Goal: Answer question/provide support

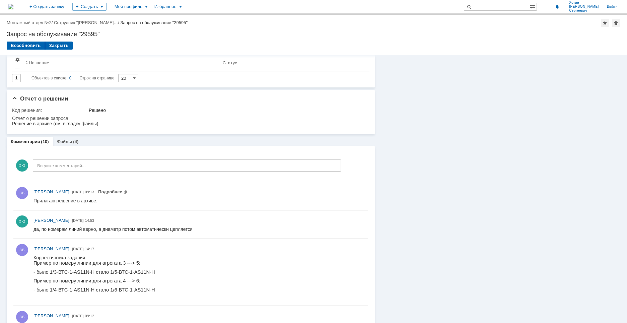
scroll to position [134, 0]
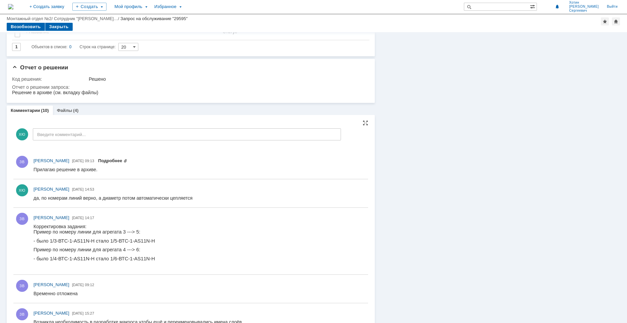
click at [127, 161] on link "Подробнее" at bounding box center [112, 160] width 29 height 5
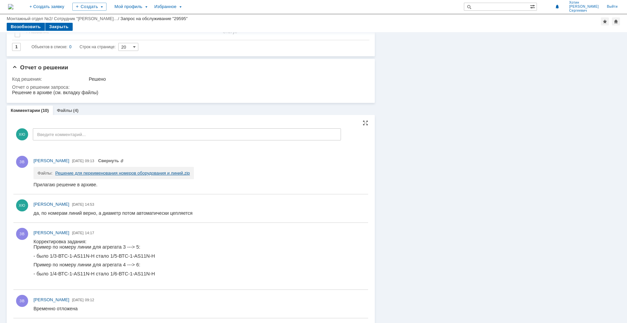
click at [139, 174] on link "Решение для переименования номеров оборудования и линий.zip" at bounding box center [122, 173] width 135 height 5
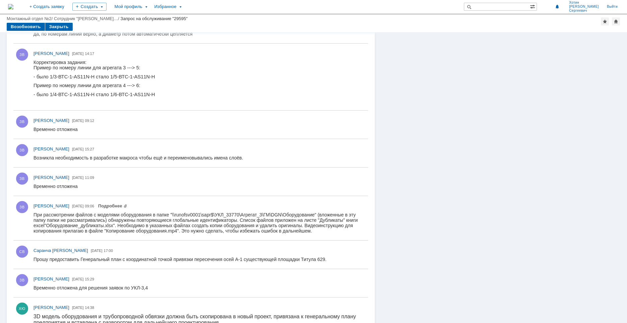
scroll to position [331, 0]
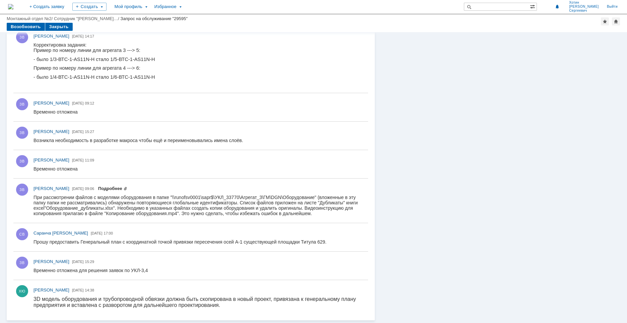
click at [127, 188] on link "Подробнее" at bounding box center [112, 188] width 29 height 5
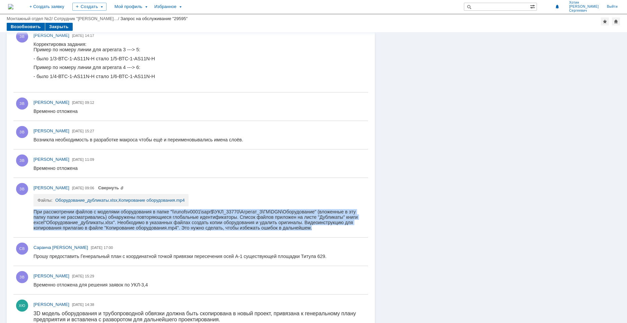
drag, startPoint x: 34, startPoint y: 211, endPoint x: 318, endPoint y: 228, distance: 284.6
click at [318, 228] on div "При рассмотрении файлов с моделями оборудования в папке "\\runofsv0001\sapr$\УК…" at bounding box center [198, 219] width 329 height 21
copy div "При рассмотрении файлов с моделями оборудования в папке "\\runofsv0001\sapr$\УК…"
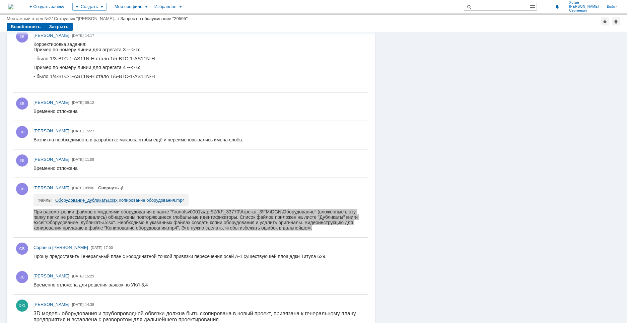
click at [94, 201] on link "Оборудование_дубликаты.xlsx" at bounding box center [86, 200] width 62 height 5
click at [171, 201] on link "Копирование оборудования.mp4" at bounding box center [152, 200] width 66 height 5
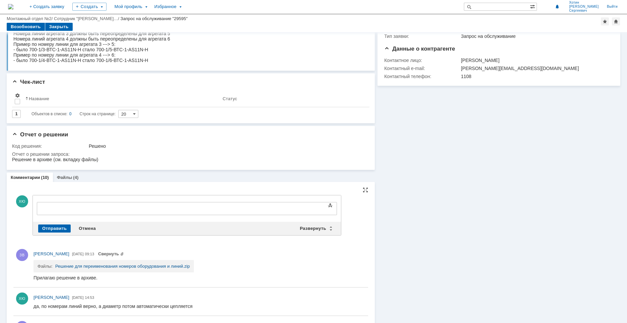
scroll to position [0, 0]
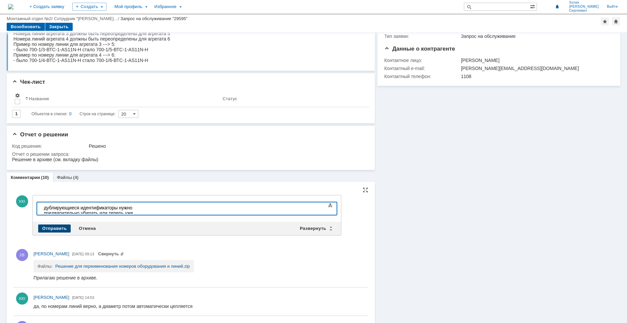
click at [52, 229] on div "Отправить" at bounding box center [54, 228] width 32 height 8
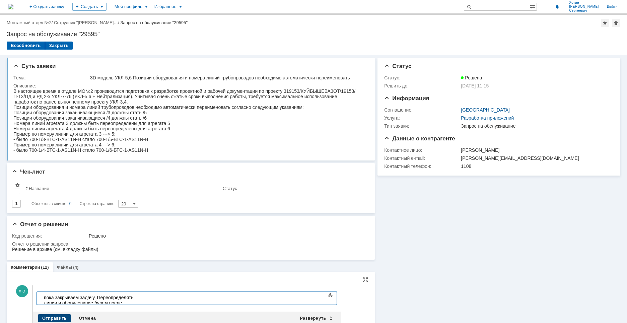
click at [52, 317] on div "Отправить" at bounding box center [54, 318] width 32 height 8
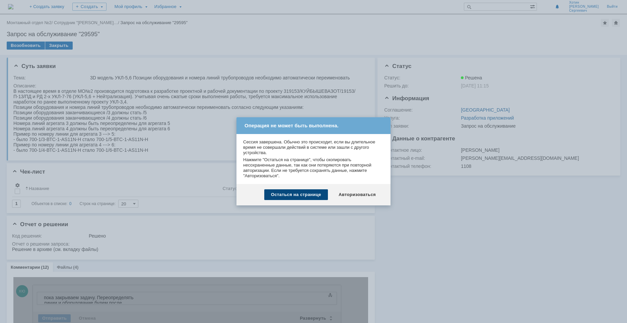
click at [312, 194] on div "Остаться на странице" at bounding box center [296, 194] width 64 height 11
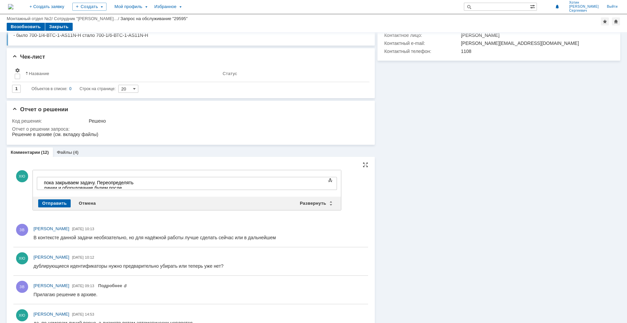
scroll to position [101, 0]
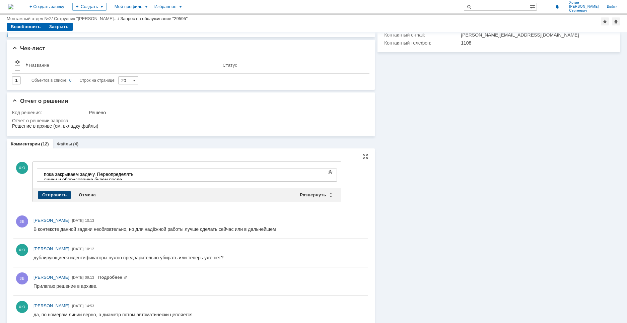
click at [63, 195] on div "Отправить" at bounding box center [54, 195] width 32 height 8
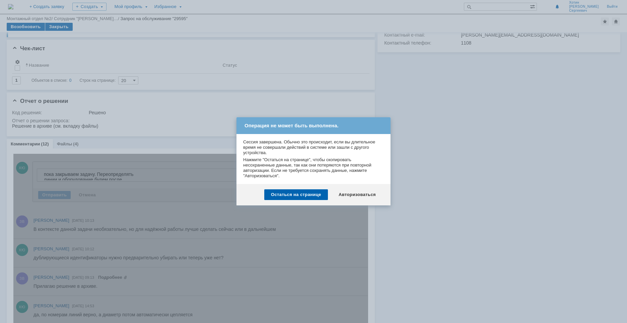
click at [308, 195] on div "Остаться на странице" at bounding box center [296, 194] width 64 height 11
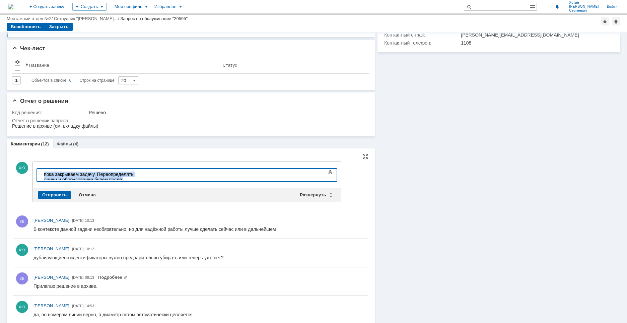
drag, startPoint x: 284, startPoint y: 172, endPoint x: 6, endPoint y: 166, distance: 277.8
click at [41, 169] on html "пока закрываем задачу. Переопределять линии и оборудование будем после посадки …" at bounding box center [91, 179] width 101 height 21
copy div "пока закрываем задачу. Переопределять линии и оборудование будем после посадки …"
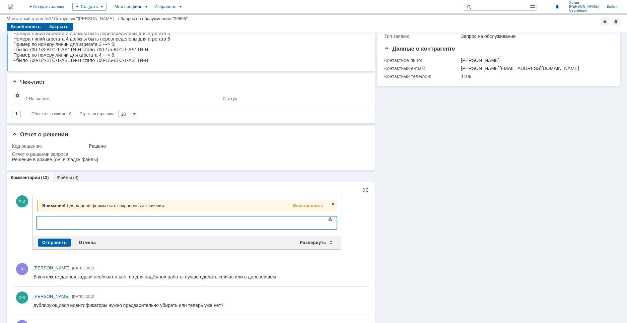
click at [56, 222] on div at bounding box center [91, 221] width 95 height 5
click at [60, 240] on div "Отправить" at bounding box center [54, 243] width 32 height 8
